Goal: Task Accomplishment & Management: Use online tool/utility

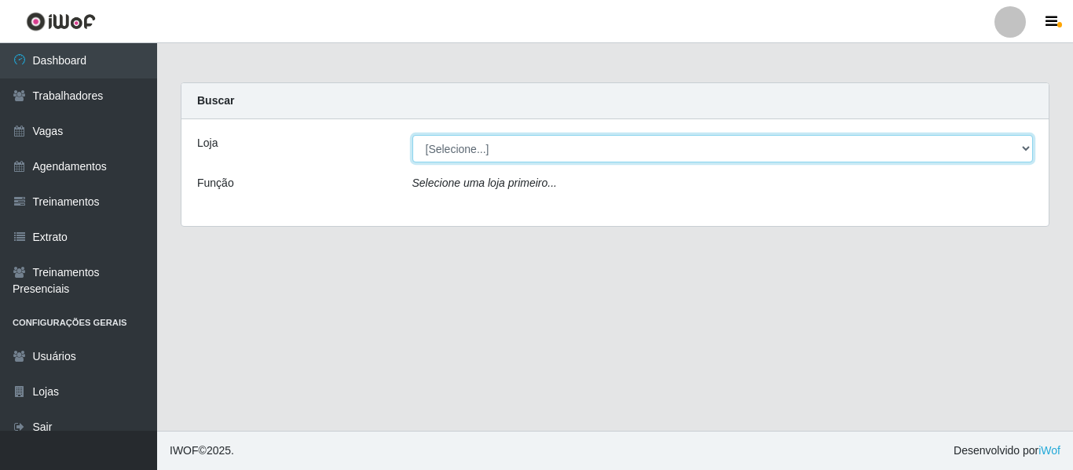
click at [456, 148] on select "[Selecione...] Varejão Supermercados" at bounding box center [722, 148] width 621 height 27
select select "237"
click at [412, 135] on select "[Selecione...] Varejão Supermercados" at bounding box center [722, 148] width 621 height 27
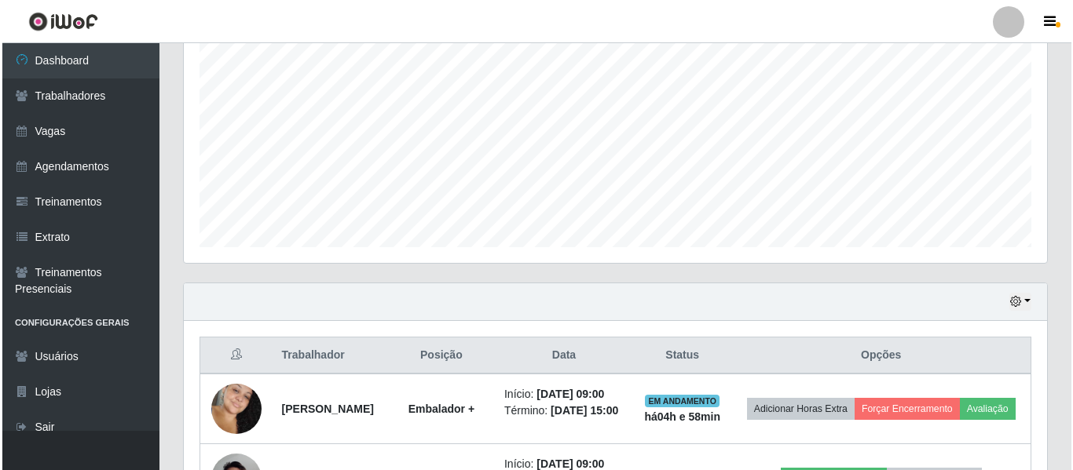
scroll to position [538, 0]
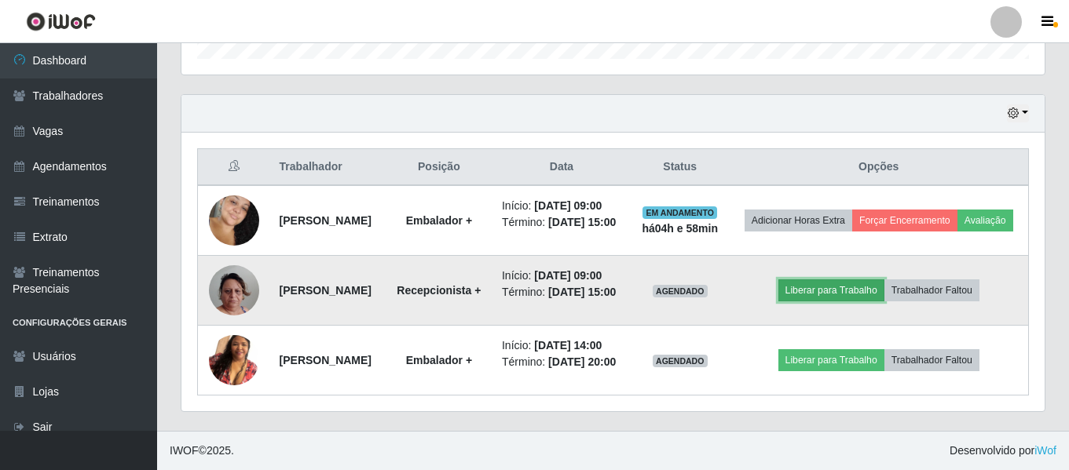
click at [854, 280] on button "Liberar para Trabalho" at bounding box center [831, 291] width 106 height 22
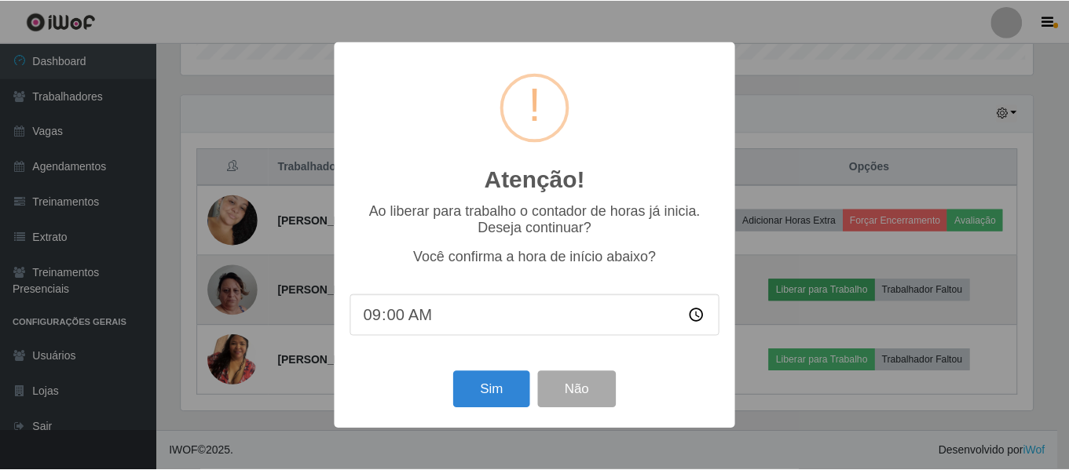
scroll to position [326, 855]
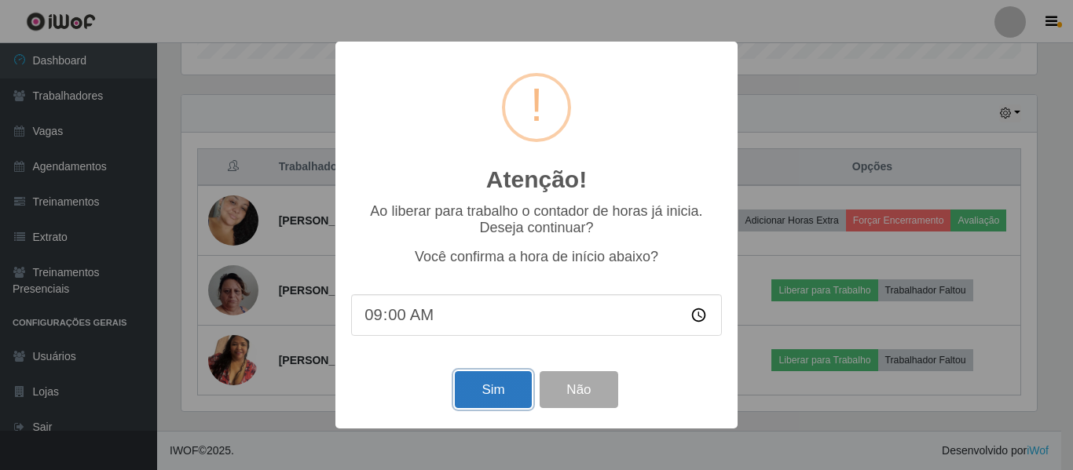
click at [481, 397] on button "Sim" at bounding box center [493, 390] width 76 height 37
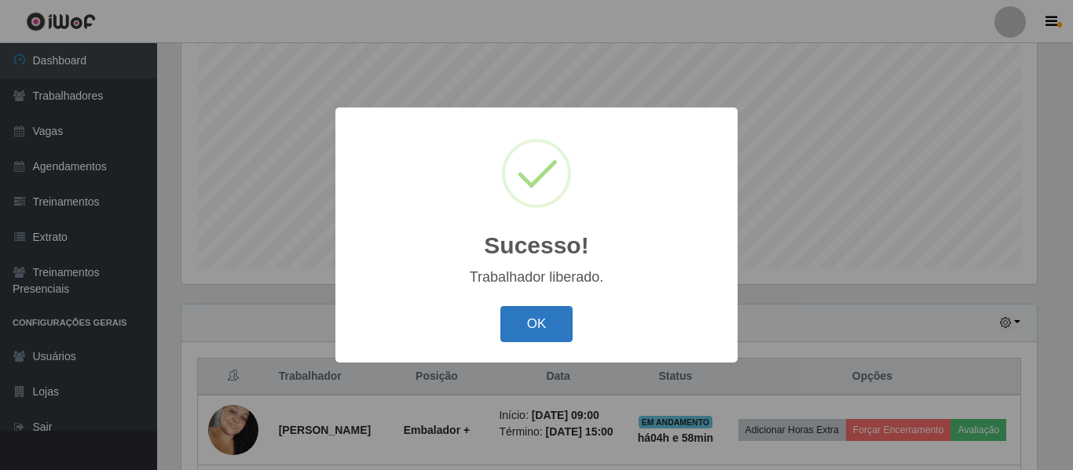
click at [528, 330] on button "OK" at bounding box center [536, 324] width 73 height 37
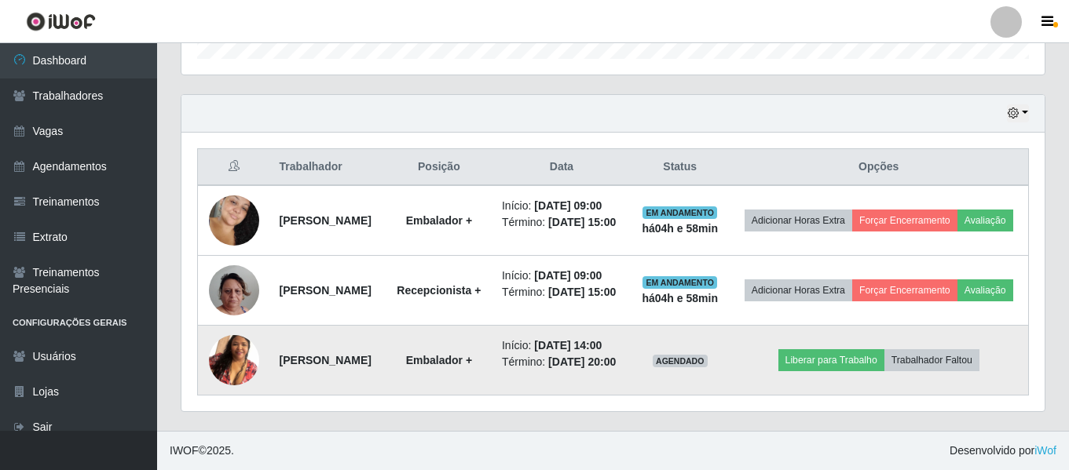
scroll to position [538, 0]
click at [844, 353] on button "Liberar para Trabalho" at bounding box center [831, 361] width 106 height 22
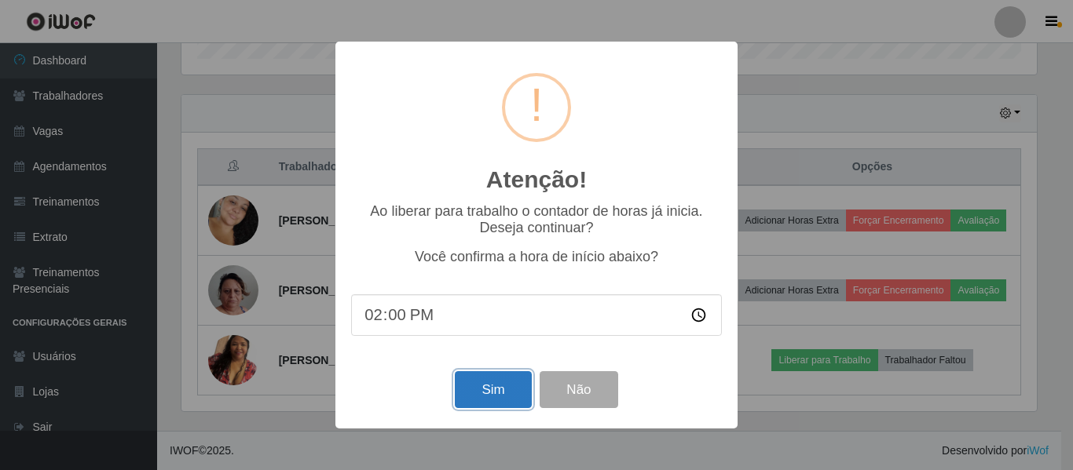
click at [501, 399] on button "Sim" at bounding box center [493, 390] width 76 height 37
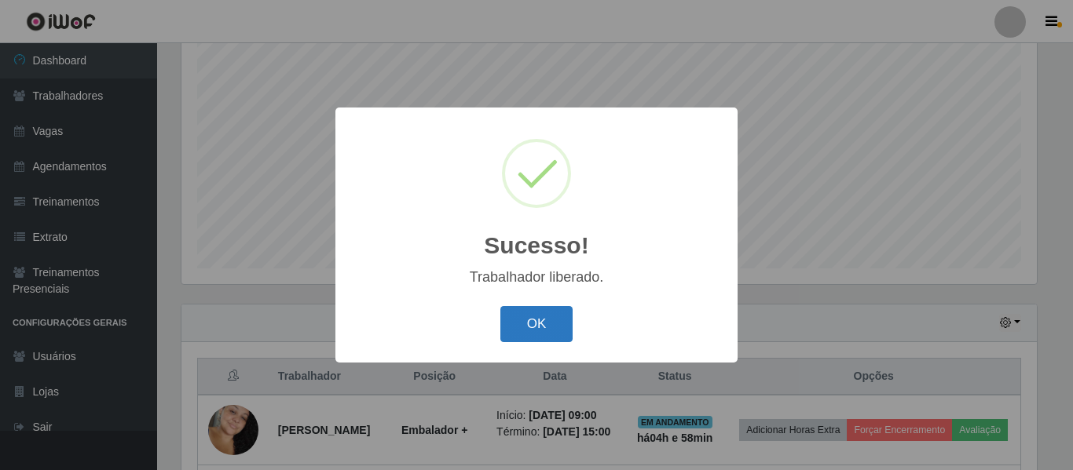
click at [536, 324] on button "OK" at bounding box center [536, 324] width 73 height 37
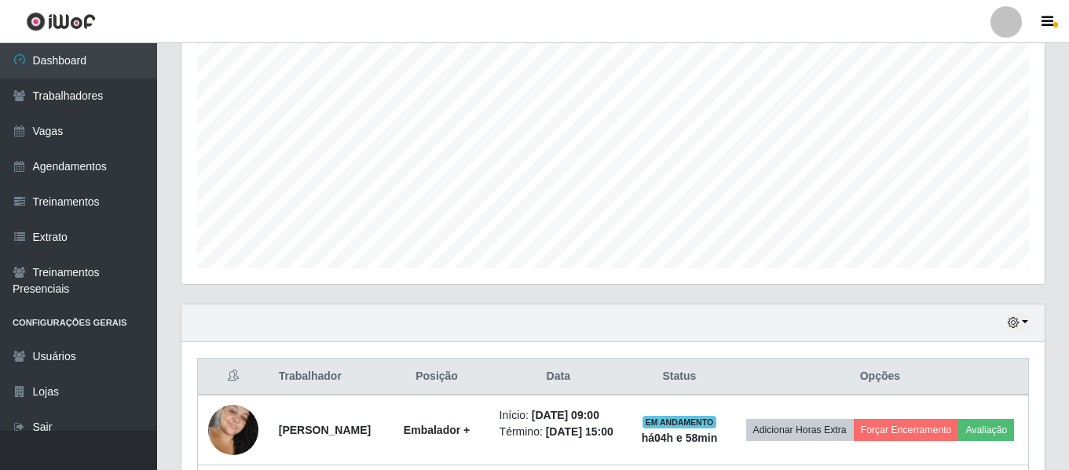
scroll to position [538, 0]
